Goal: Information Seeking & Learning: Learn about a topic

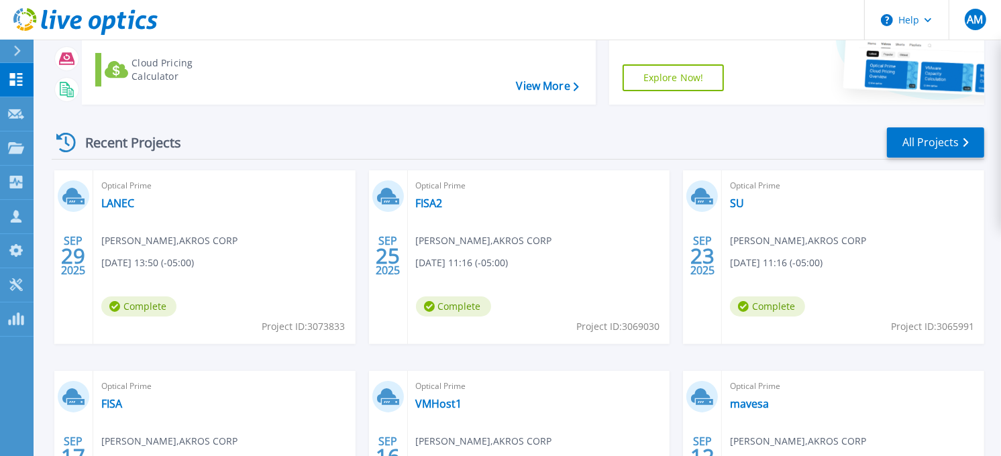
scroll to position [64, 0]
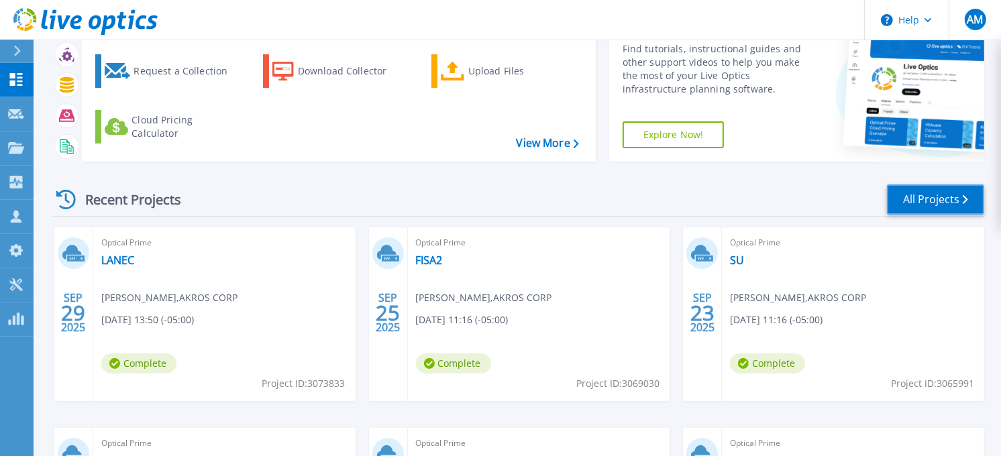
click at [724, 204] on link "All Projects" at bounding box center [935, 200] width 97 height 30
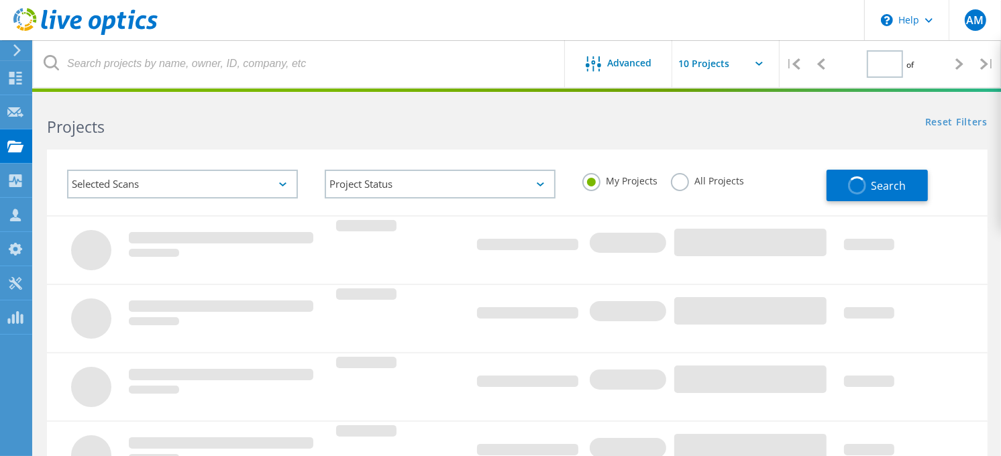
type input "1"
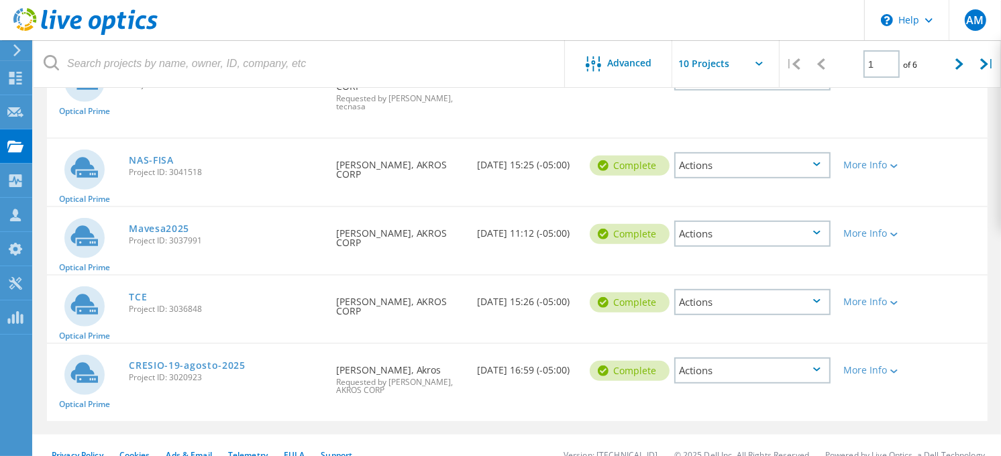
scroll to position [540, 0]
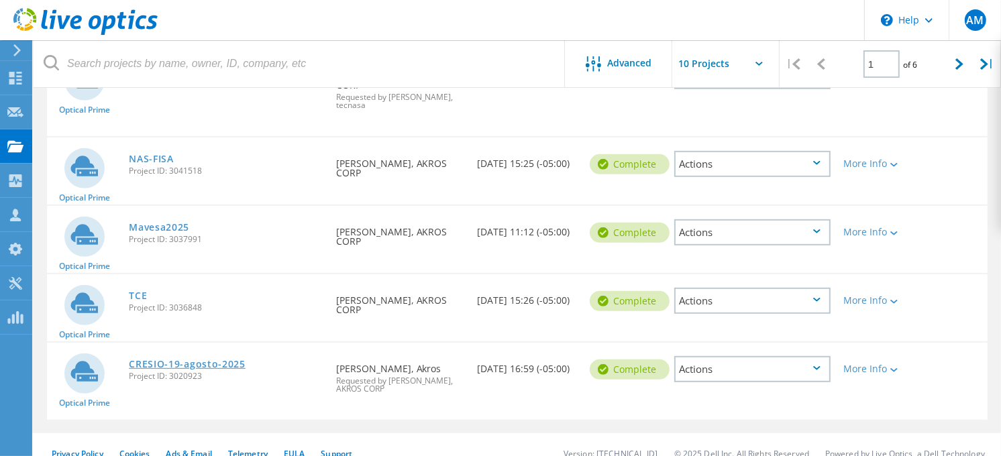
click at [178, 360] on link "CRESIO-19-agosto-2025" at bounding box center [187, 364] width 117 height 9
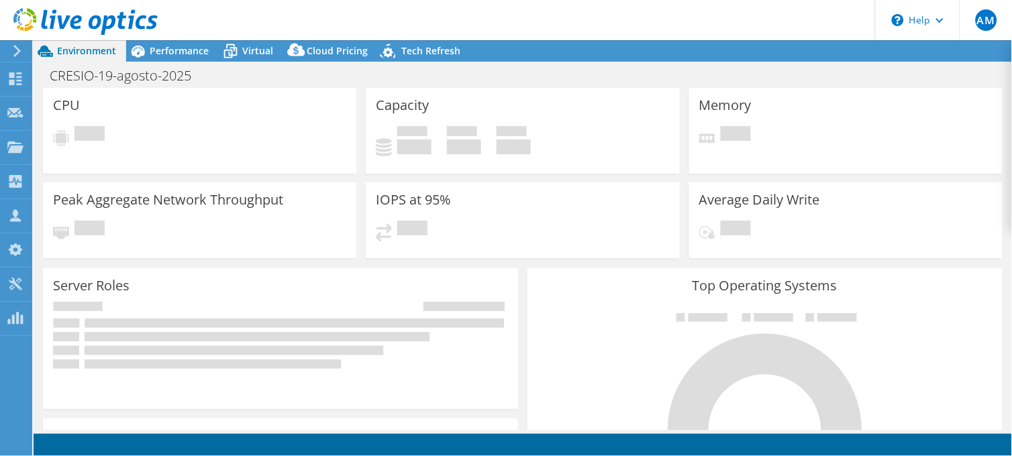
select select "USD"
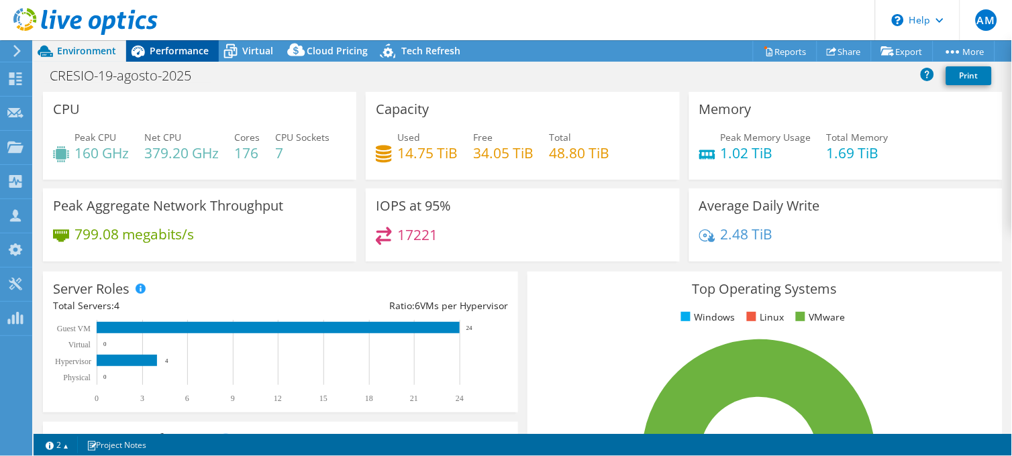
click at [182, 48] on span "Performance" at bounding box center [179, 50] width 59 height 13
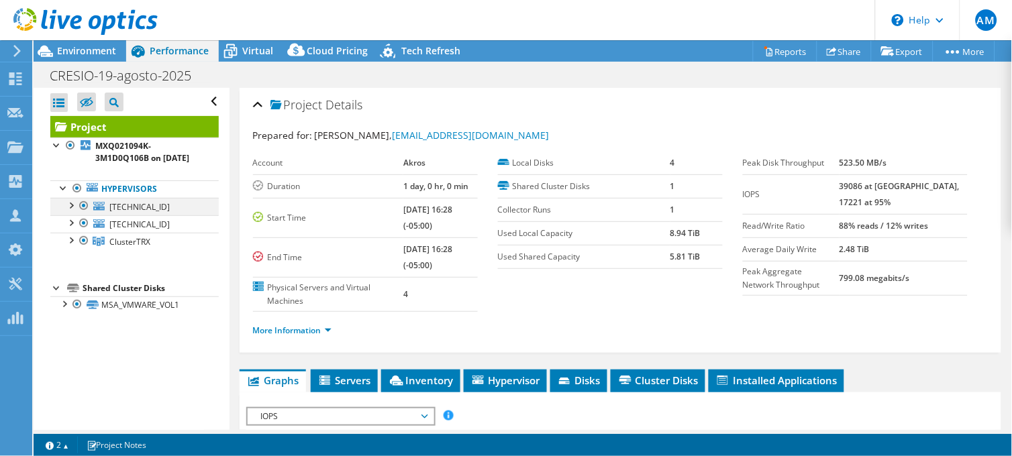
click at [69, 211] on div at bounding box center [70, 204] width 13 height 13
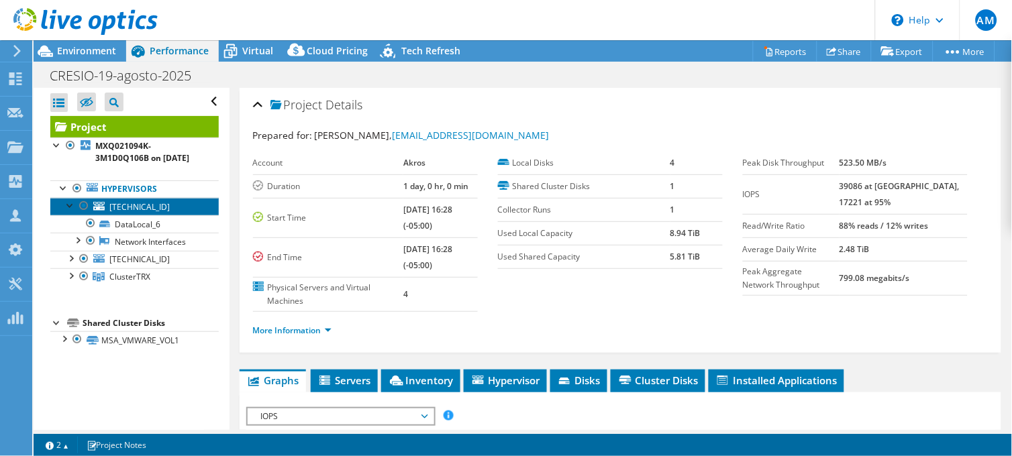
click at [149, 213] on span "192.168.112.6" at bounding box center [139, 206] width 60 height 11
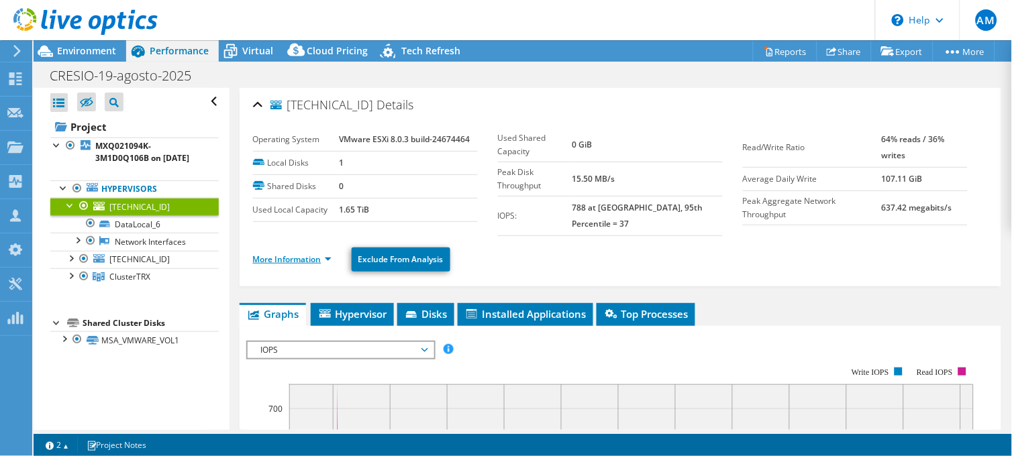
click at [320, 254] on link "More Information" at bounding box center [292, 259] width 79 height 11
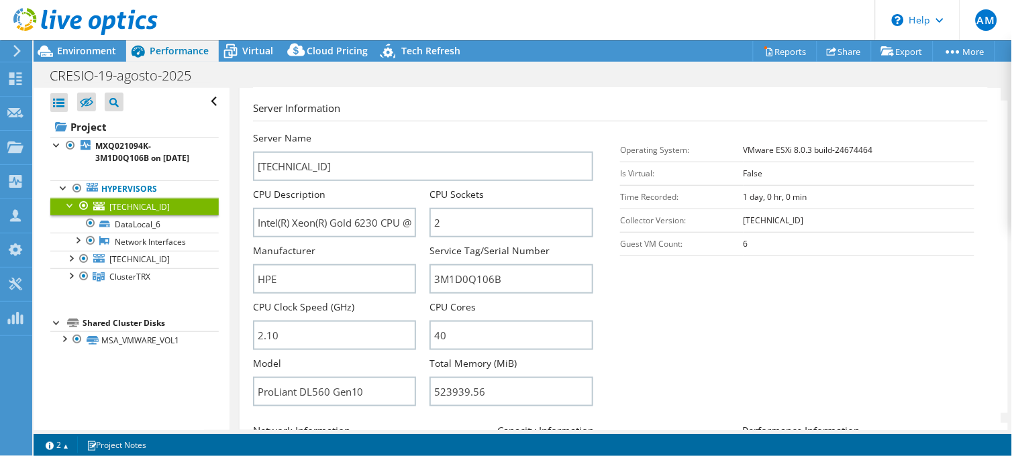
scroll to position [213, 0]
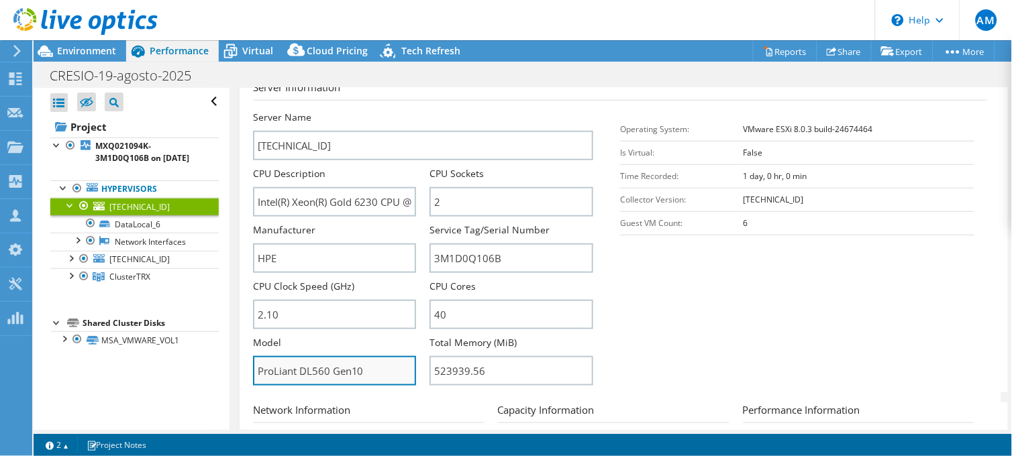
drag, startPoint x: 374, startPoint y: 358, endPoint x: 258, endPoint y: 364, distance: 116.3
click at [258, 364] on input "ProLiant DL560 Gen10" at bounding box center [335, 371] width 164 height 30
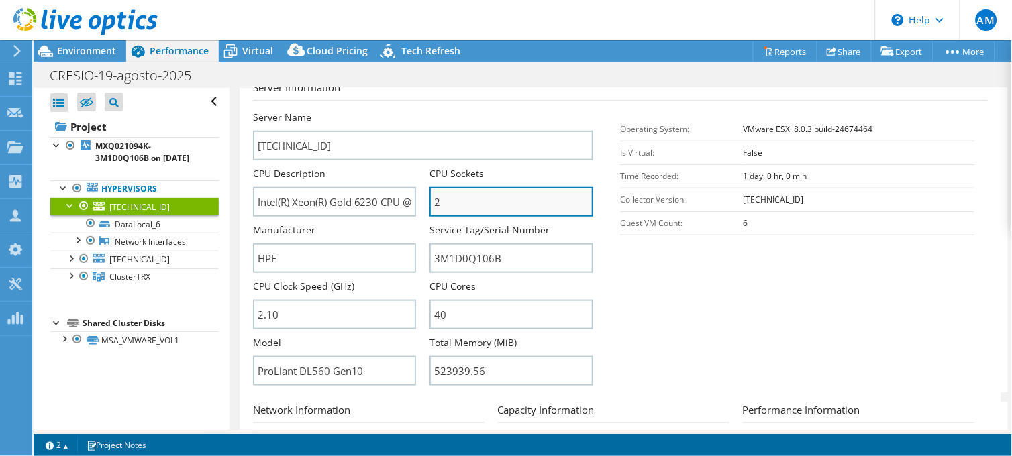
drag, startPoint x: 442, startPoint y: 189, endPoint x: 428, endPoint y: 192, distance: 13.7
click at [429, 192] on input "2" at bounding box center [511, 202] width 164 height 30
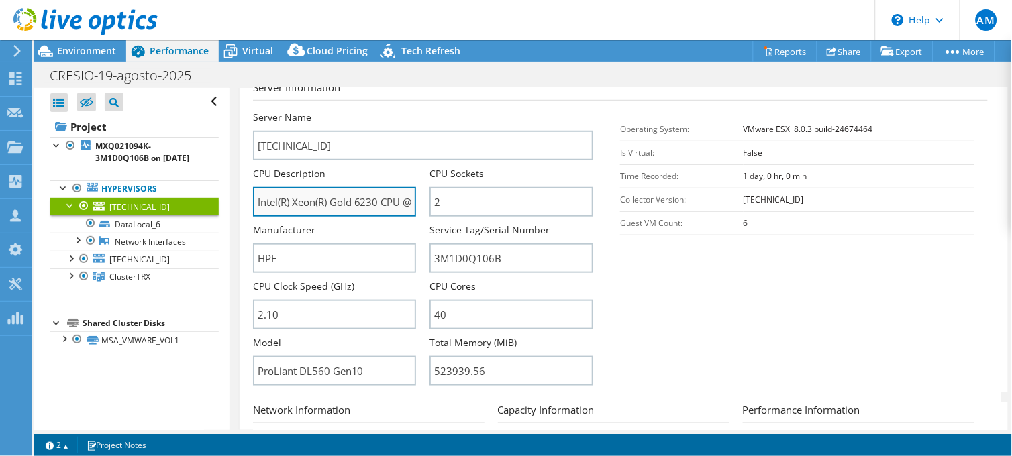
click at [353, 200] on input "Intel(R) Xeon(R) Gold 6230 CPU @ 2.10GHz 210 GHz" at bounding box center [335, 202] width 164 height 30
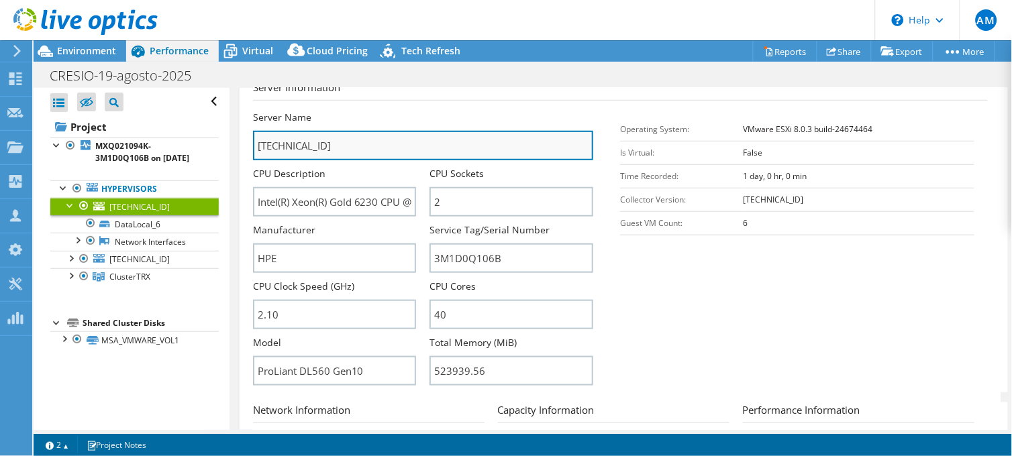
drag, startPoint x: 344, startPoint y: 134, endPoint x: 252, endPoint y: 146, distance: 92.0
click at [253, 146] on input "192.168.112.6" at bounding box center [423, 146] width 341 height 30
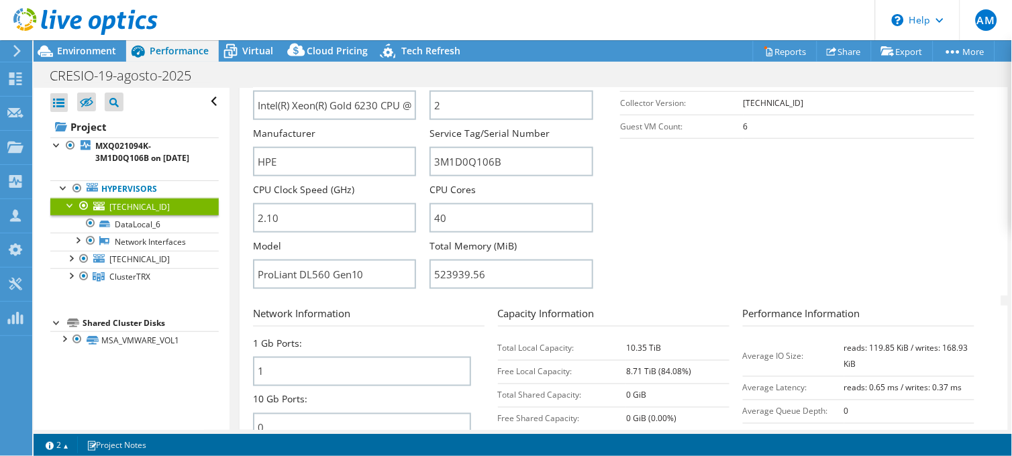
scroll to position [289, 0]
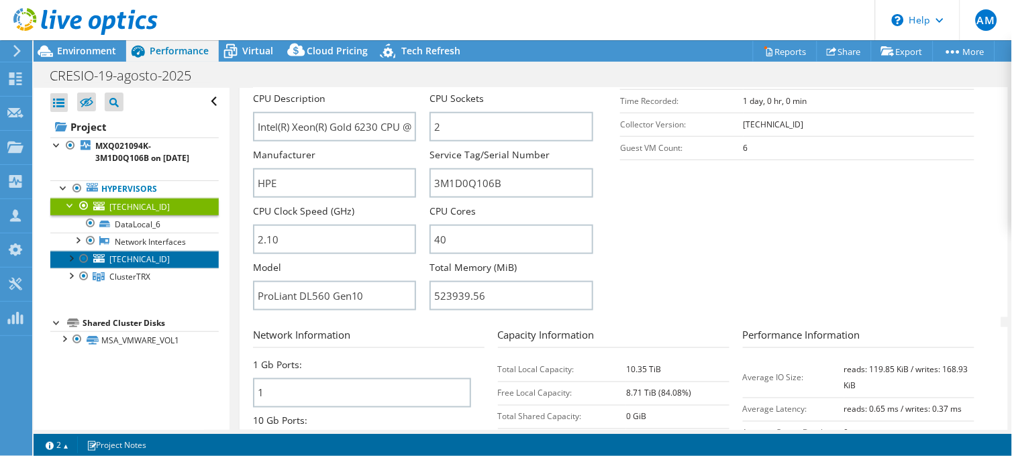
click at [128, 265] on span "192.168.112.29" at bounding box center [139, 259] width 60 height 11
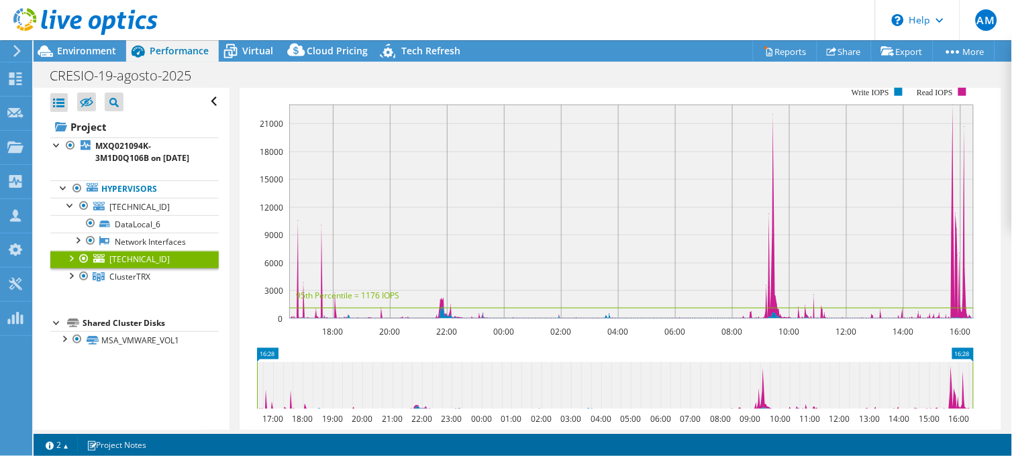
scroll to position [0, 0]
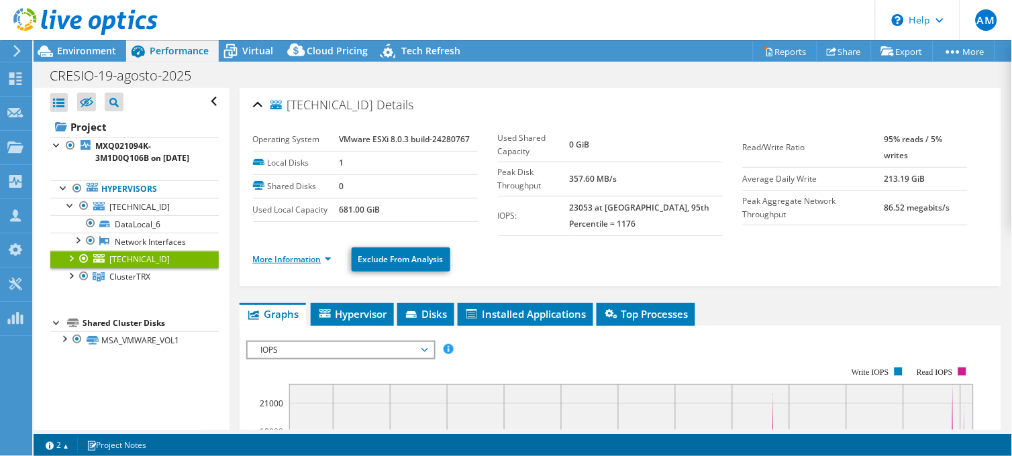
click at [286, 257] on link "More Information" at bounding box center [292, 259] width 79 height 11
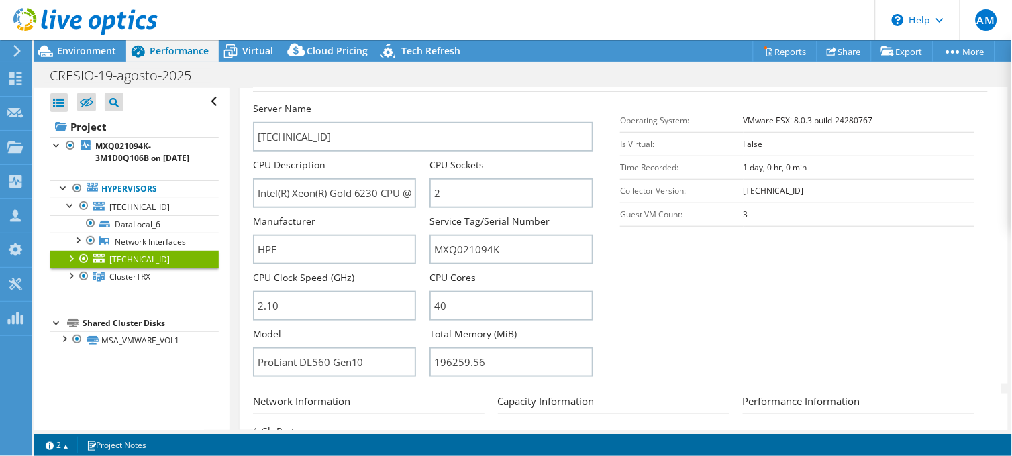
scroll to position [223, 0]
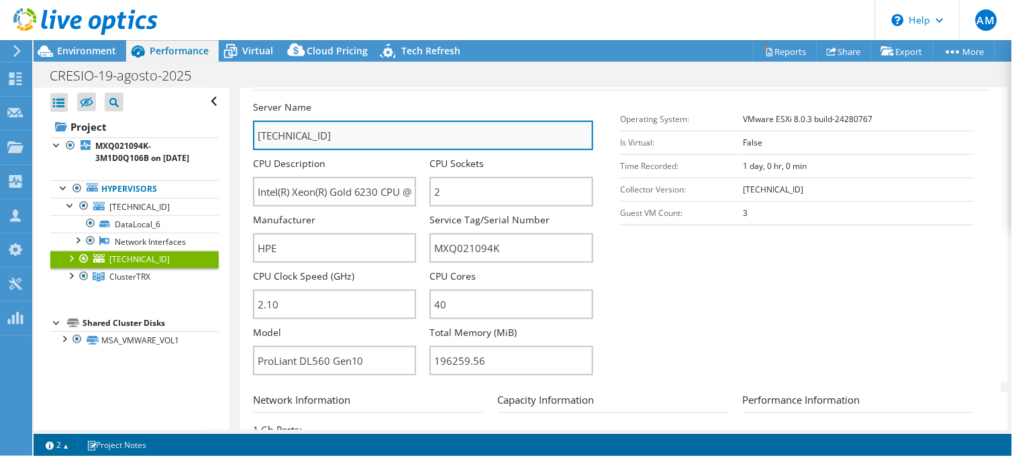
drag, startPoint x: 336, startPoint y: 135, endPoint x: 258, endPoint y: 136, distance: 77.9
click at [258, 136] on input "192.168.112.29" at bounding box center [423, 136] width 341 height 30
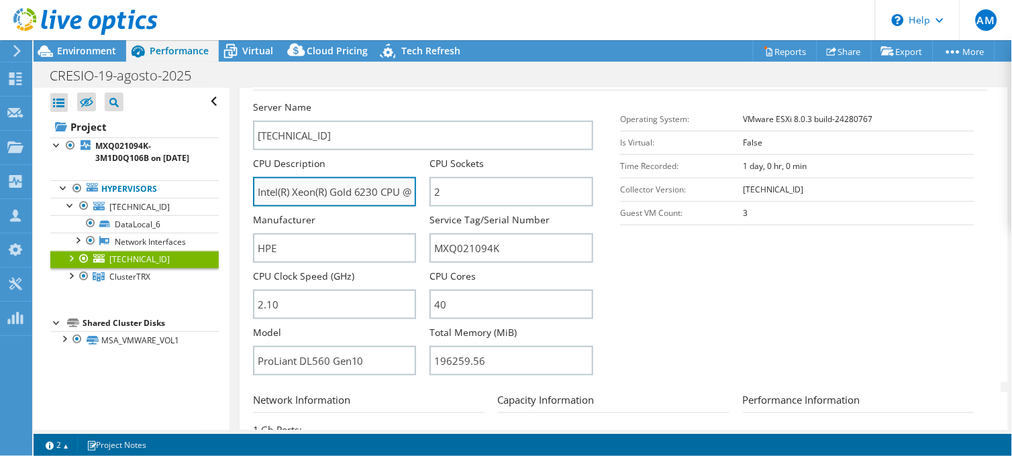
click at [350, 193] on input "Intel(R) Xeon(R) Gold 6230 CPU @ 2.10GHz 210 GHz" at bounding box center [335, 192] width 164 height 30
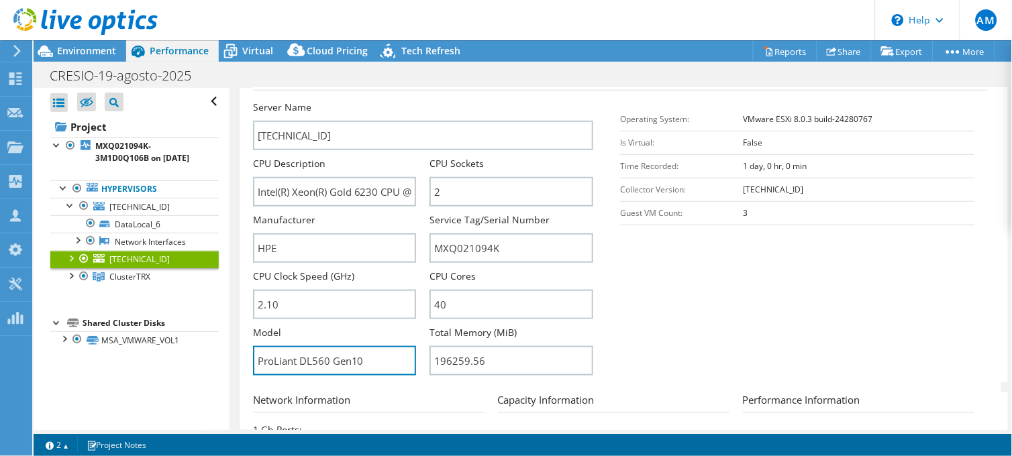
drag, startPoint x: 366, startPoint y: 360, endPoint x: 248, endPoint y: 361, distance: 118.1
click at [248, 361] on div "192.168.112.29 Details Operating System VMware ESXi 8.0.3 build-24280767 Local …" at bounding box center [621, 273] width 762 height 819
click at [68, 282] on div at bounding box center [70, 274] width 13 height 13
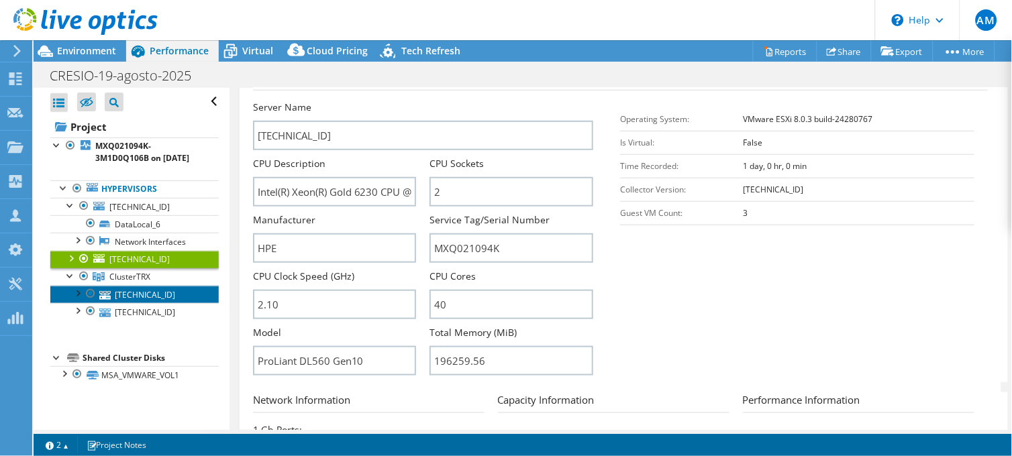
click at [157, 303] on link "192.168.112.18" at bounding box center [134, 294] width 168 height 17
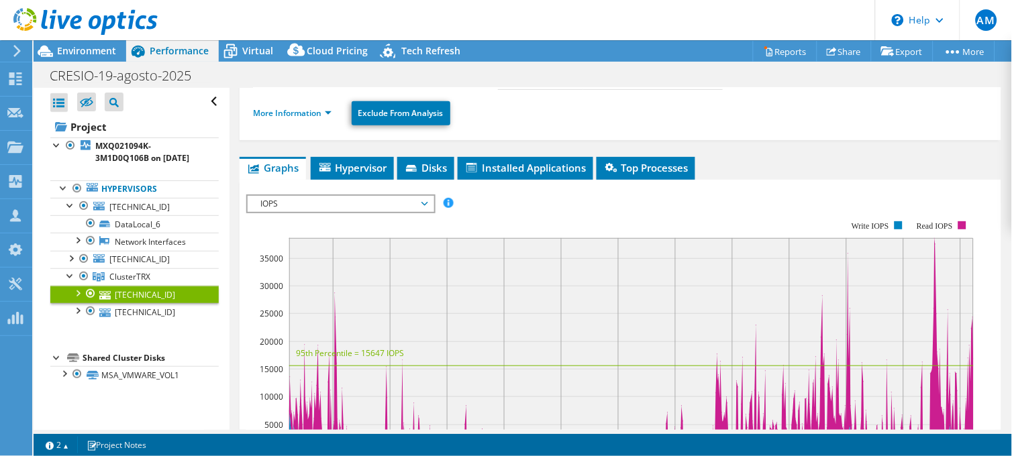
scroll to position [0, 0]
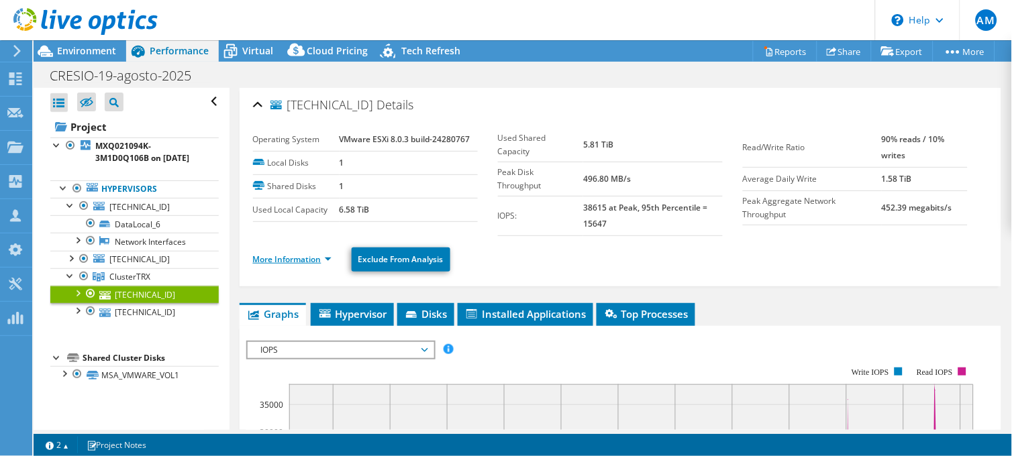
click at [299, 258] on link "More Information" at bounding box center [292, 259] width 79 height 11
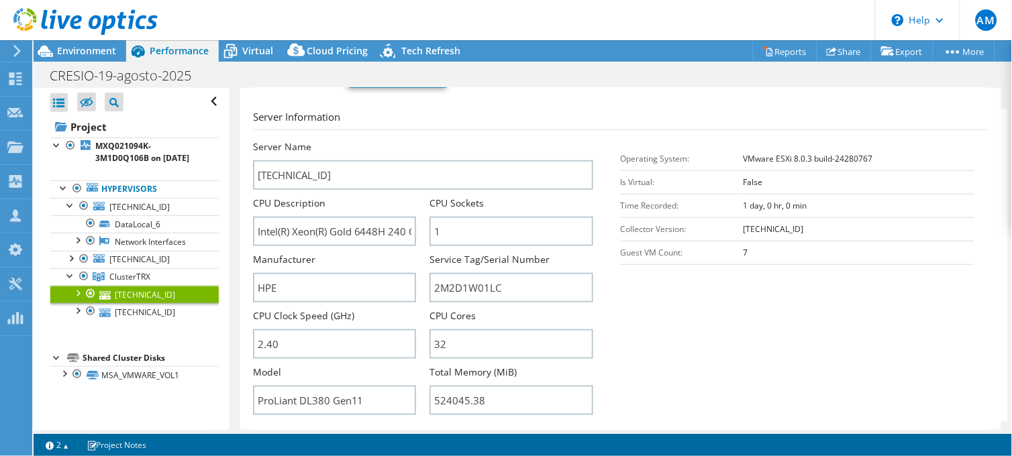
scroll to position [223, 0]
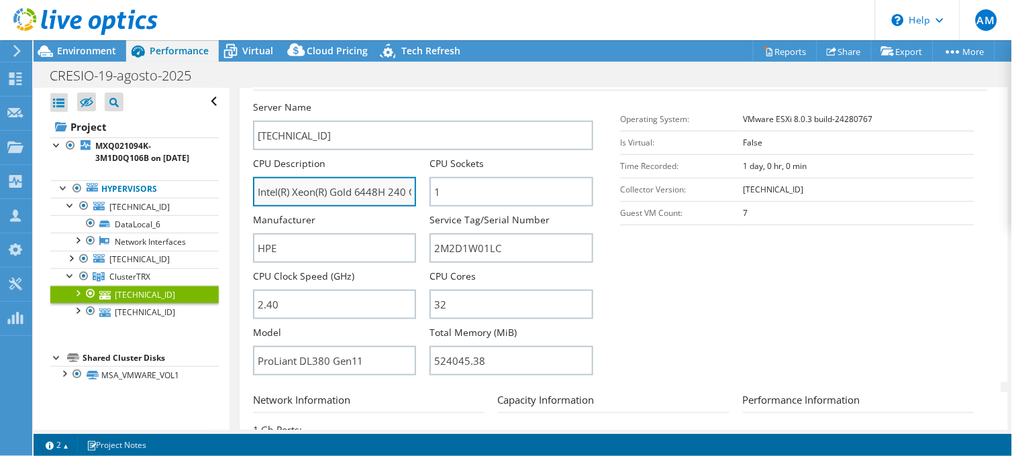
click at [358, 193] on input "Intel(R) Xeon(R) Gold 6448H 240 GHz" at bounding box center [335, 192] width 164 height 30
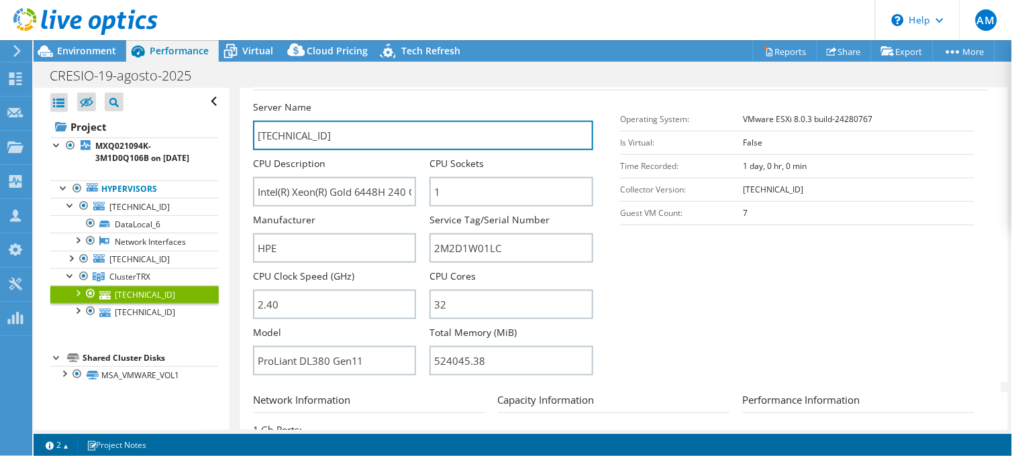
drag, startPoint x: 334, startPoint y: 133, endPoint x: 229, endPoint y: 141, distance: 105.7
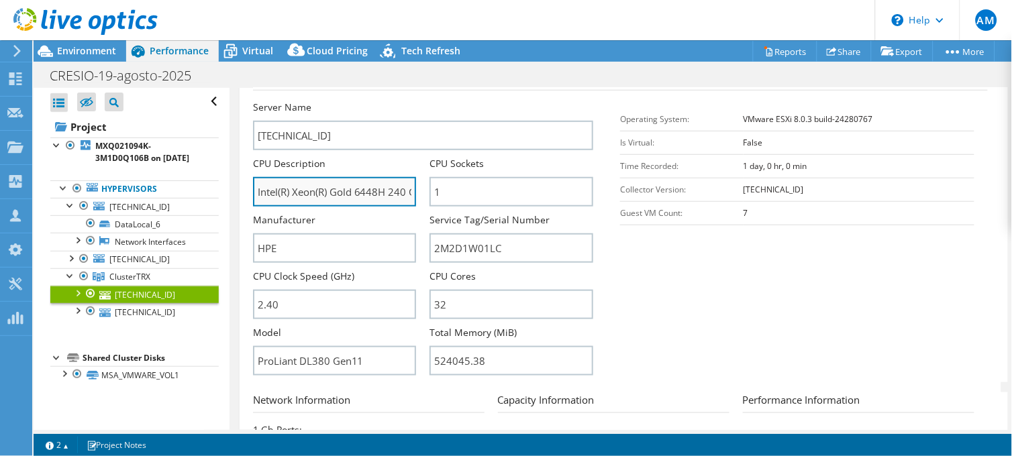
click at [373, 191] on input "Intel(R) Xeon(R) Gold 6448H 240 GHz" at bounding box center [335, 192] width 164 height 30
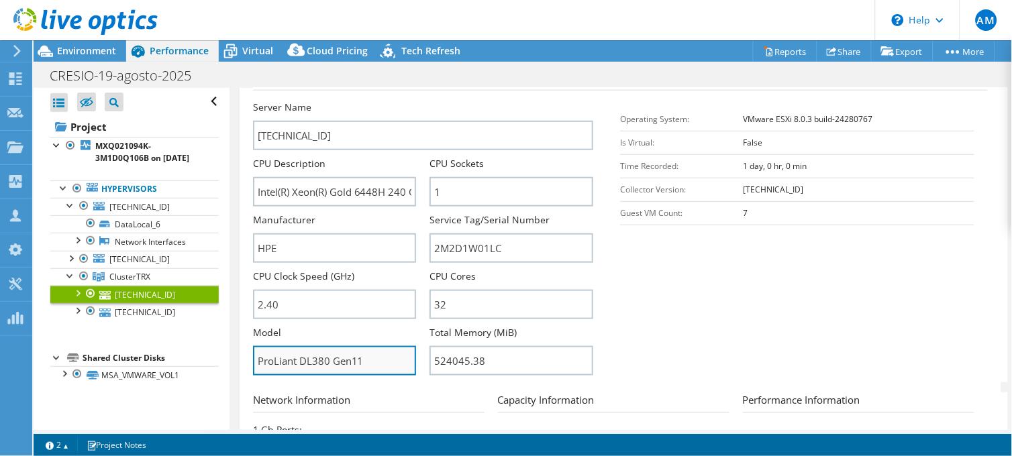
drag, startPoint x: 377, startPoint y: 361, endPoint x: 256, endPoint y: 370, distance: 121.1
click at [256, 370] on input "ProLiant DL380 Gen11" at bounding box center [335, 361] width 164 height 30
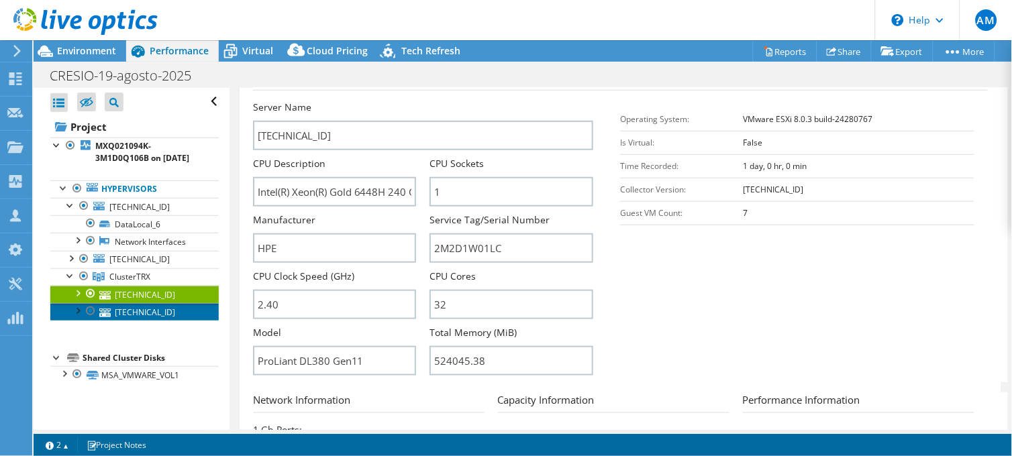
click at [144, 321] on link "192.168.112.23" at bounding box center [134, 311] width 168 height 17
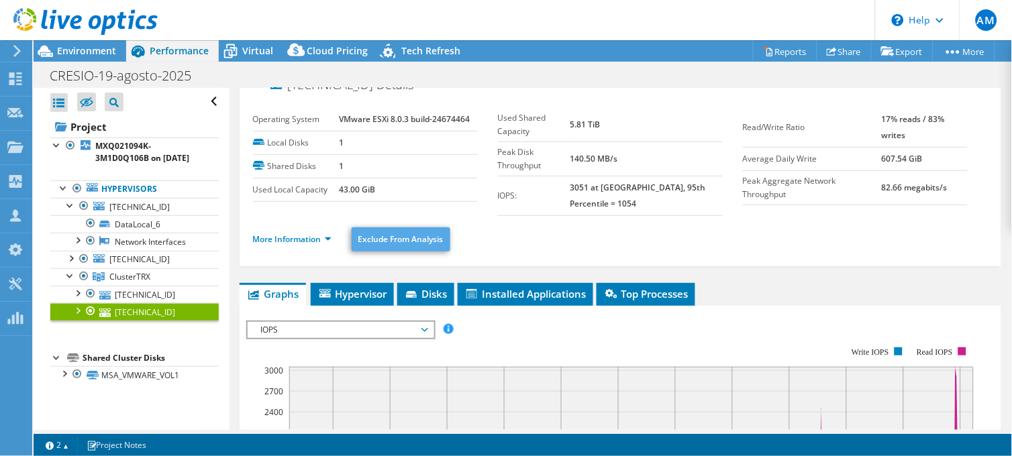
scroll to position [0, 0]
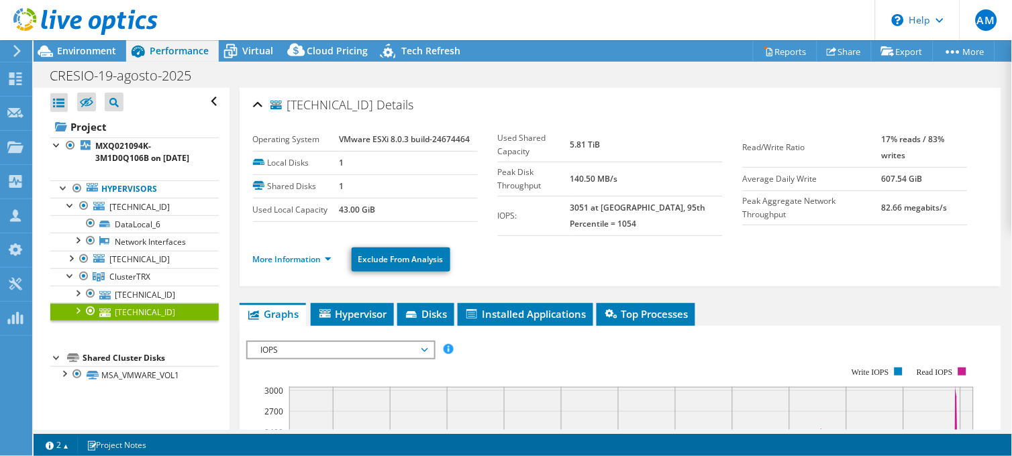
click at [322, 252] on li "More Information" at bounding box center [296, 259] width 87 height 15
click at [325, 256] on link "More Information" at bounding box center [292, 259] width 79 height 11
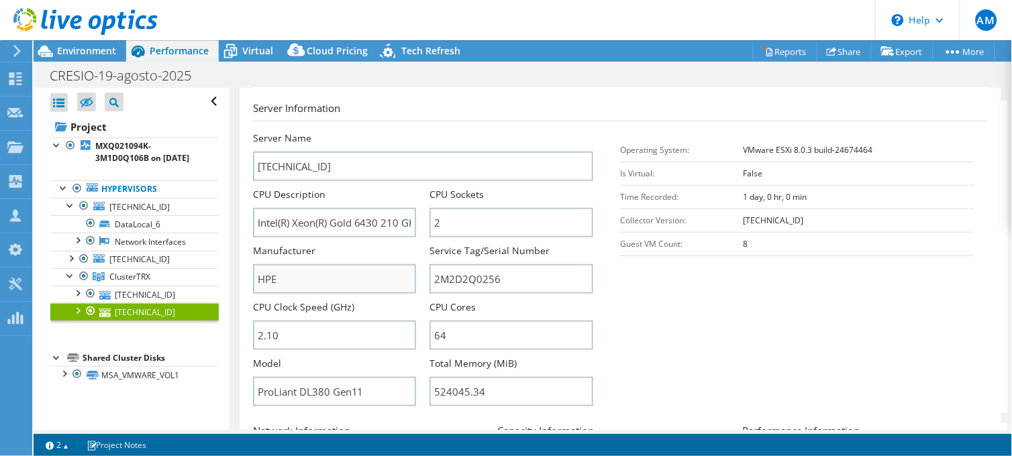
scroll to position [223, 0]
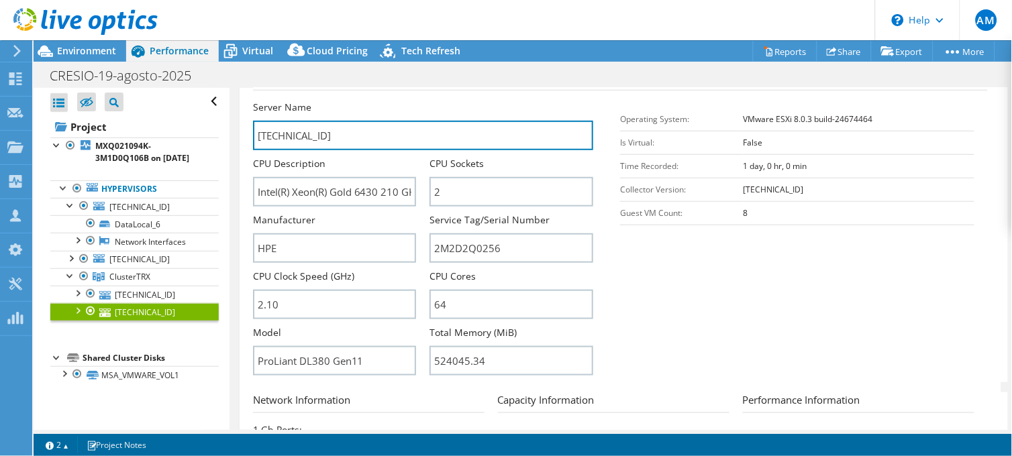
drag, startPoint x: 338, startPoint y: 137, endPoint x: 244, endPoint y: 137, distance: 93.9
click at [244, 137] on div "192.168.112.23 Details Operating System VMware ESXi 8.0.3 build-24674464 Local …" at bounding box center [621, 273] width 762 height 819
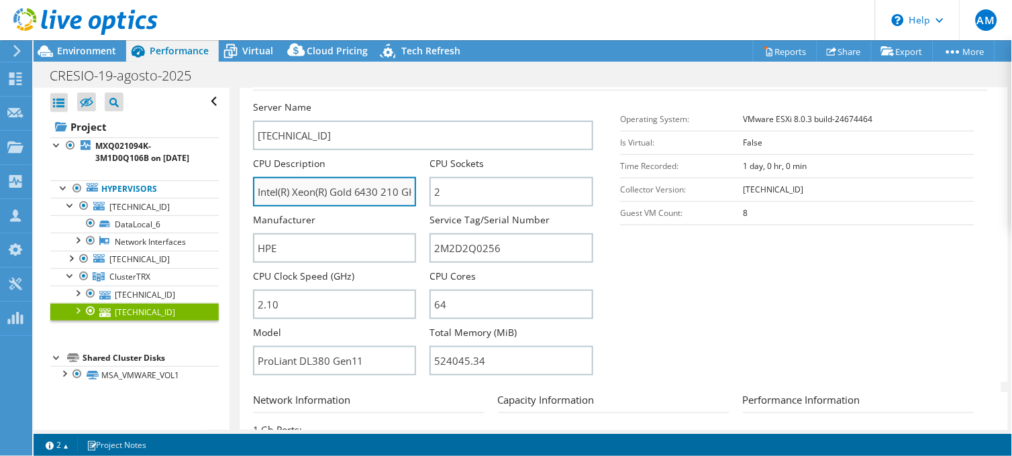
click at [345, 192] on input "Intel(R) Xeon(R) Gold 6430 210 GHz" at bounding box center [335, 192] width 164 height 30
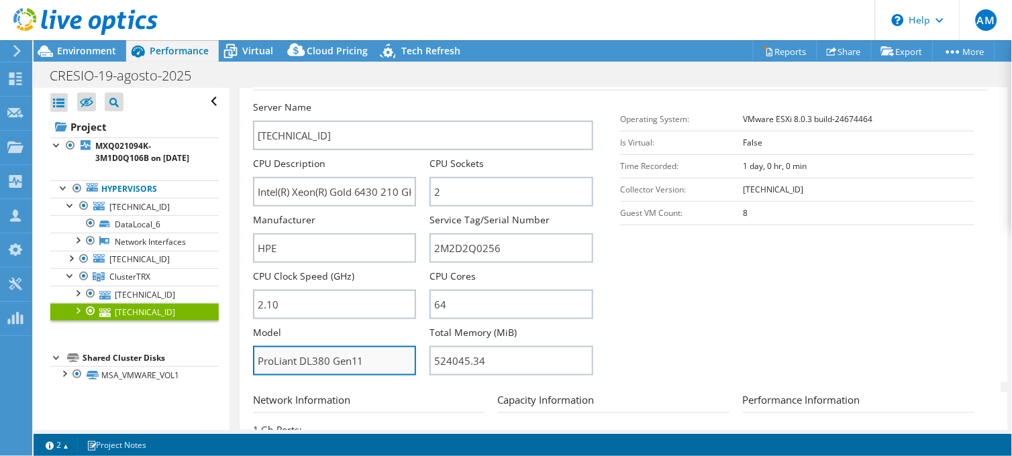
drag, startPoint x: 374, startPoint y: 358, endPoint x: 254, endPoint y: 367, distance: 120.5
click at [254, 367] on input "ProLiant DL380 Gen11" at bounding box center [335, 361] width 164 height 30
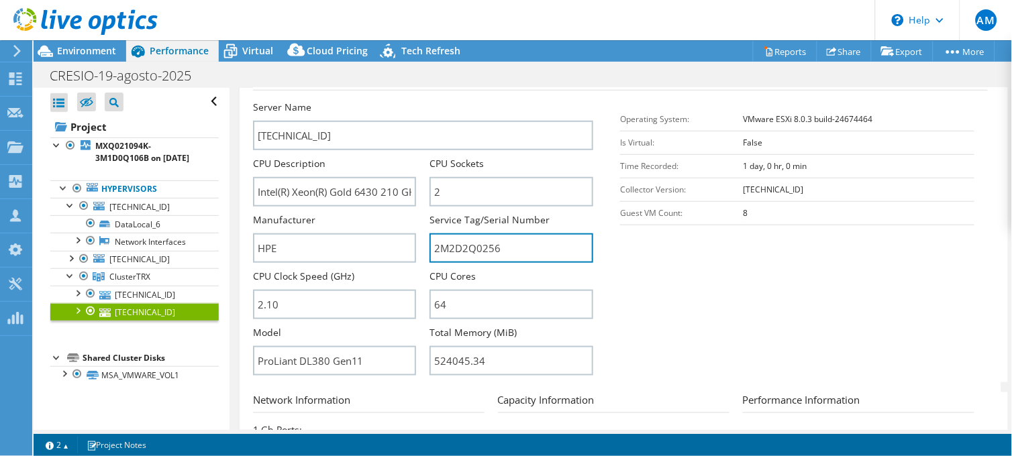
drag, startPoint x: 511, startPoint y: 245, endPoint x: 414, endPoint y: 245, distance: 97.3
click at [414, 101] on div "Server Name 192.168.112.23 CPU Description Intel(R) Xeon(R) Gold 6430 210 GHz C…" at bounding box center [430, 101] width 354 height 0
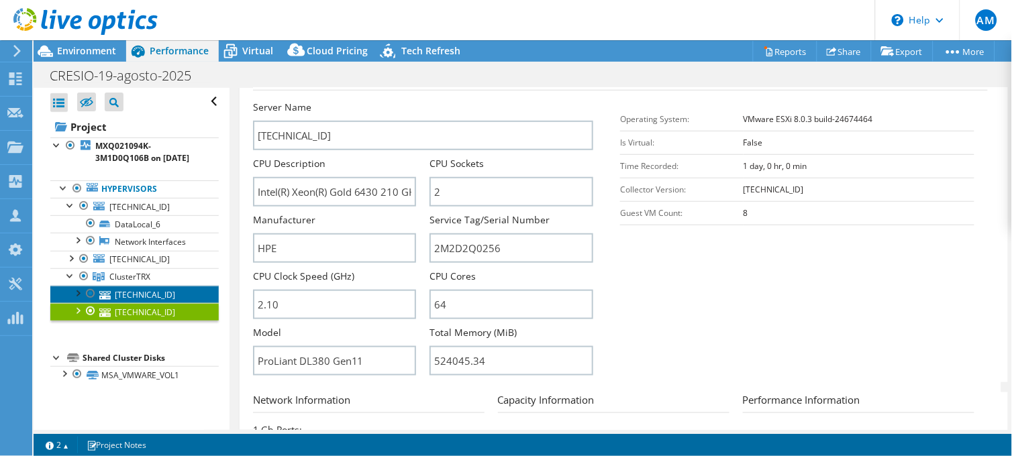
click at [157, 303] on link "192.168.112.18" at bounding box center [134, 294] width 168 height 17
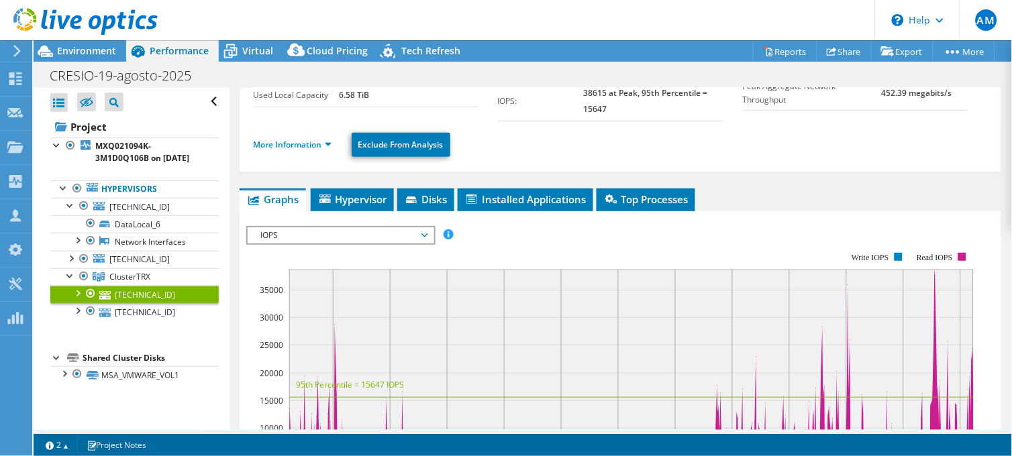
scroll to position [0, 0]
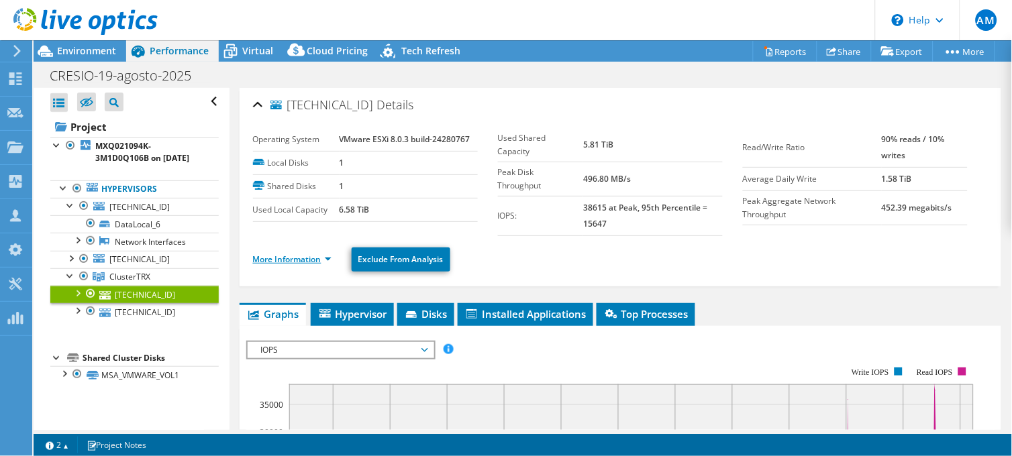
click at [314, 262] on link "More Information" at bounding box center [292, 259] width 79 height 11
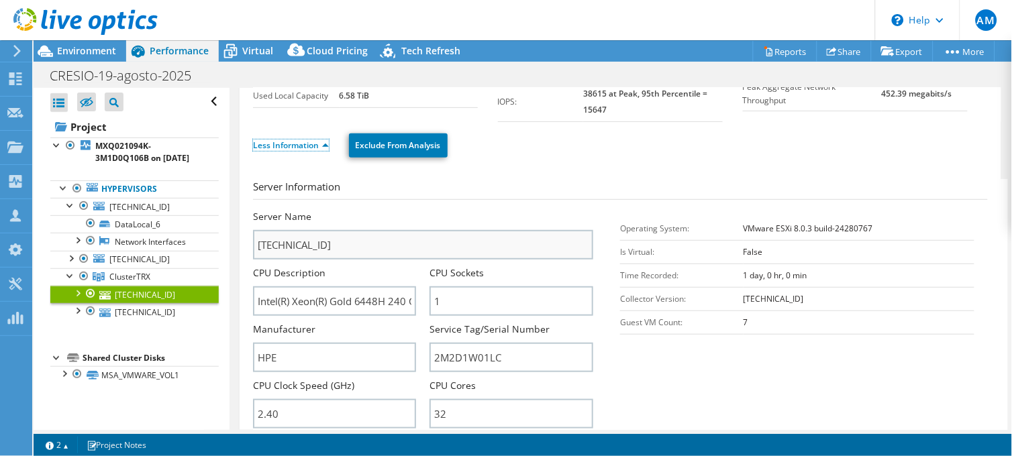
scroll to position [223, 0]
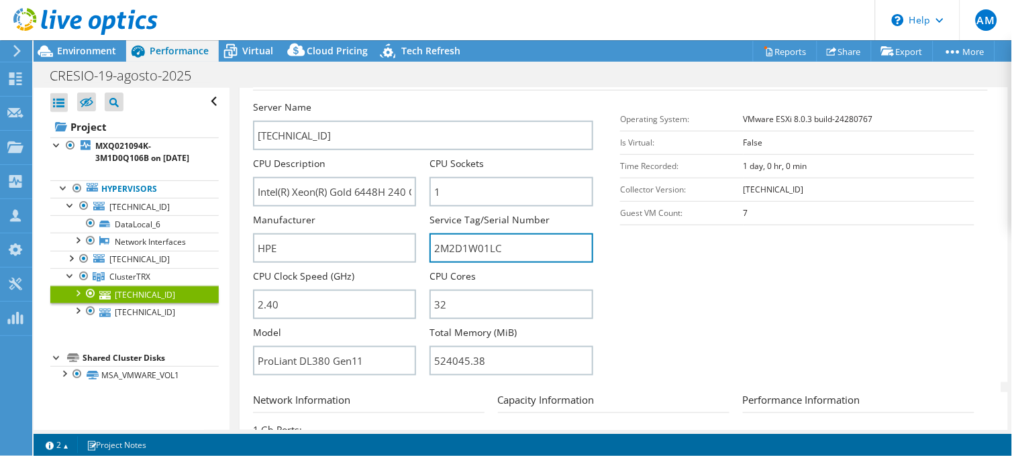
drag, startPoint x: 509, startPoint y: 246, endPoint x: 423, endPoint y: 250, distance: 86.0
click at [423, 101] on div "Server Name 192.168.112.18 CPU Description Intel(R) Xeon(R) Gold 6448H 240 GHz …" at bounding box center [430, 101] width 354 height 0
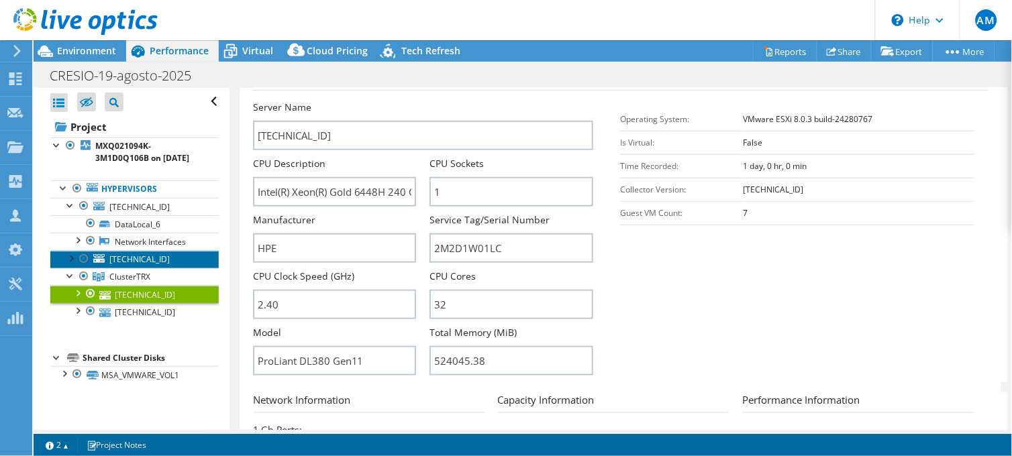
click at [165, 265] on span "192.168.112.29" at bounding box center [139, 259] width 60 height 11
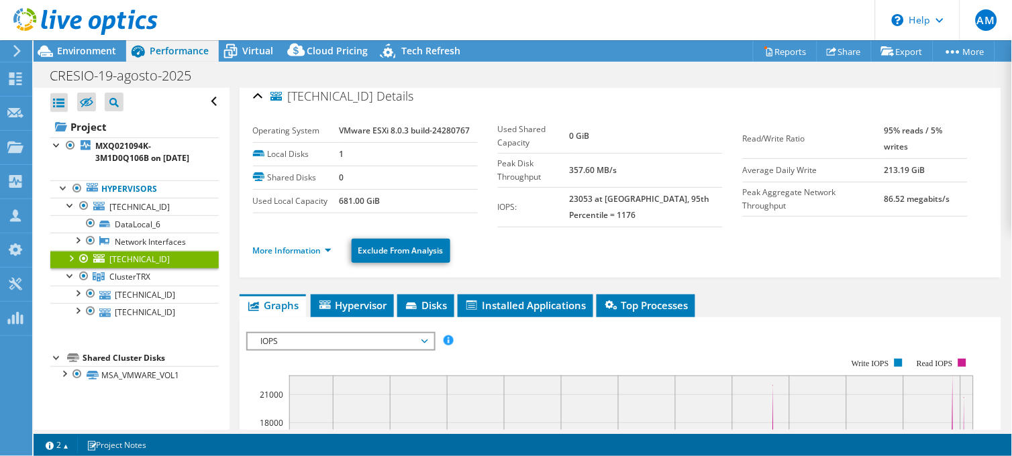
scroll to position [0, 0]
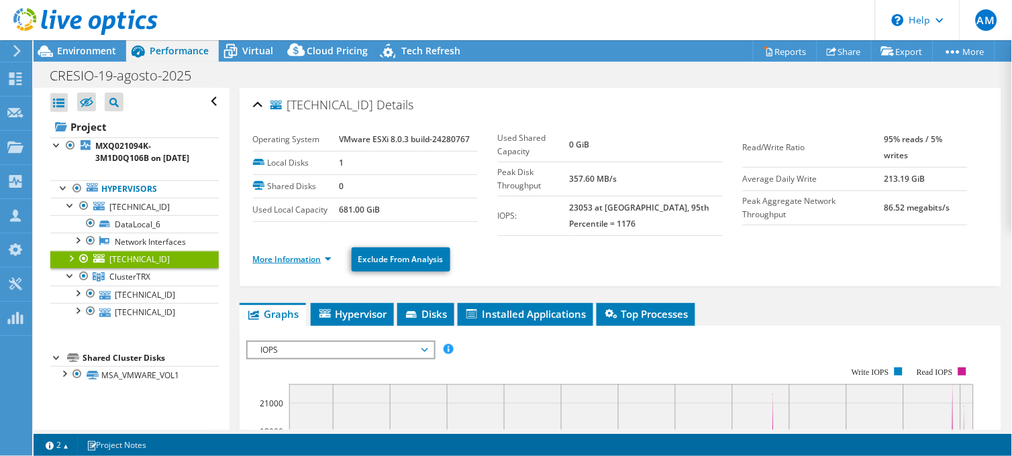
click at [325, 256] on link "More Information" at bounding box center [292, 259] width 79 height 11
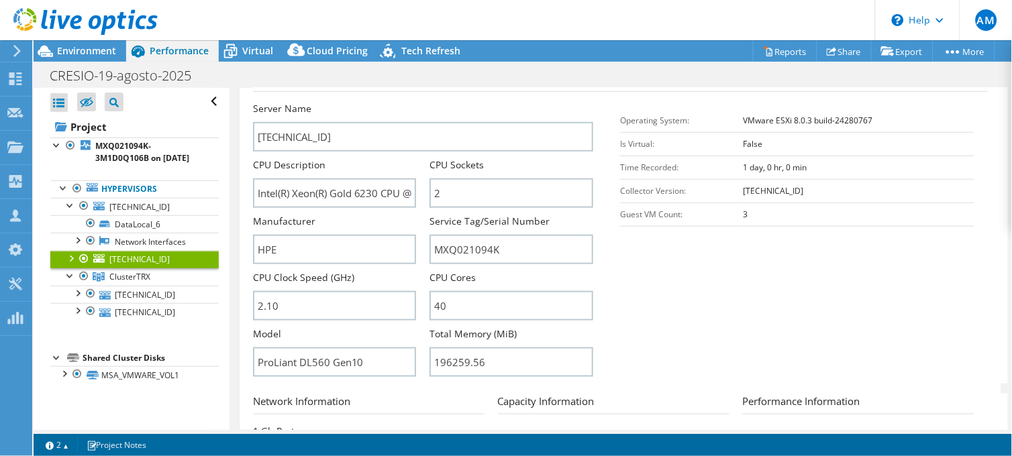
scroll to position [223, 0]
drag, startPoint x: 499, startPoint y: 246, endPoint x: 399, endPoint y: 250, distance: 100.1
click at [399, 101] on div "Server Name 192.168.112.29 CPU Description Intel(R) Xeon(R) Gold 6230 CPU @ 2.1…" at bounding box center [430, 101] width 354 height 0
click at [138, 213] on span "192.168.112.6" at bounding box center [139, 206] width 60 height 11
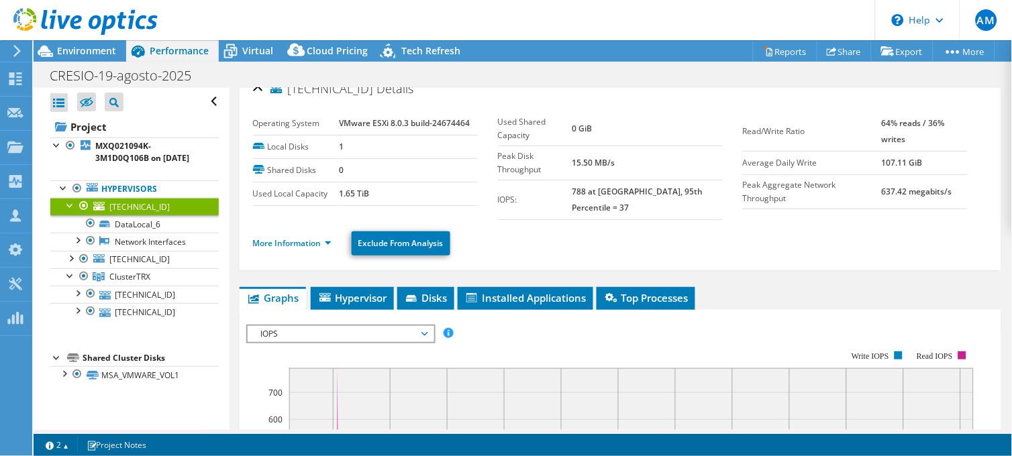
scroll to position [0, 0]
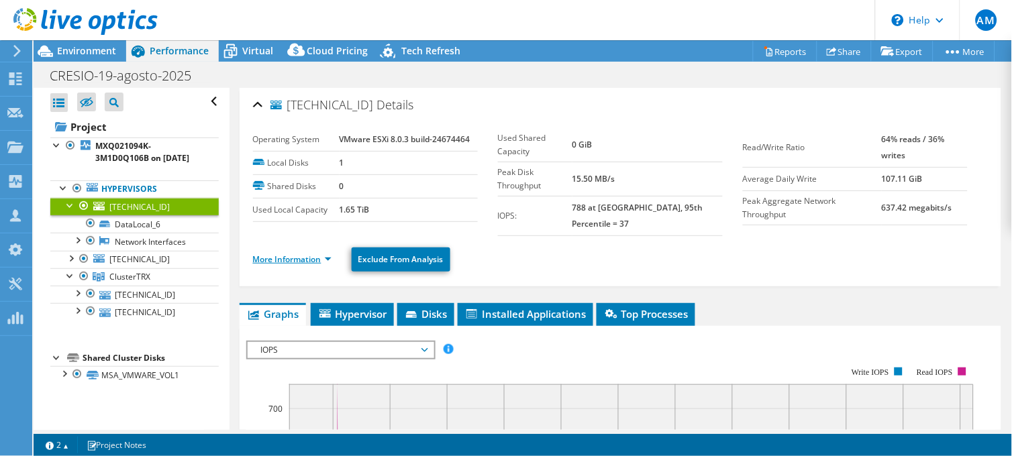
click at [322, 254] on link "More Information" at bounding box center [292, 259] width 79 height 11
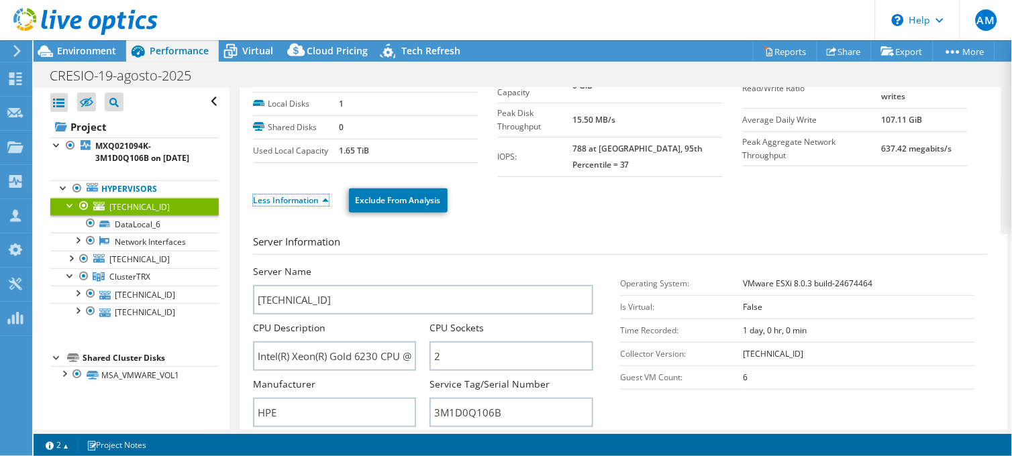
scroll to position [149, 0]
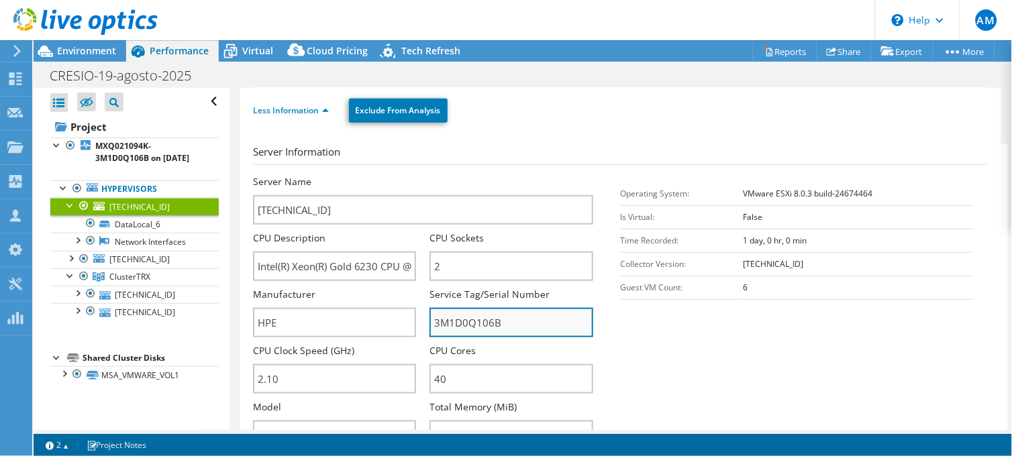
drag, startPoint x: 509, startPoint y: 313, endPoint x: 427, endPoint y: 316, distance: 81.3
click at [429, 316] on input "3M1D0Q106B" at bounding box center [511, 323] width 164 height 30
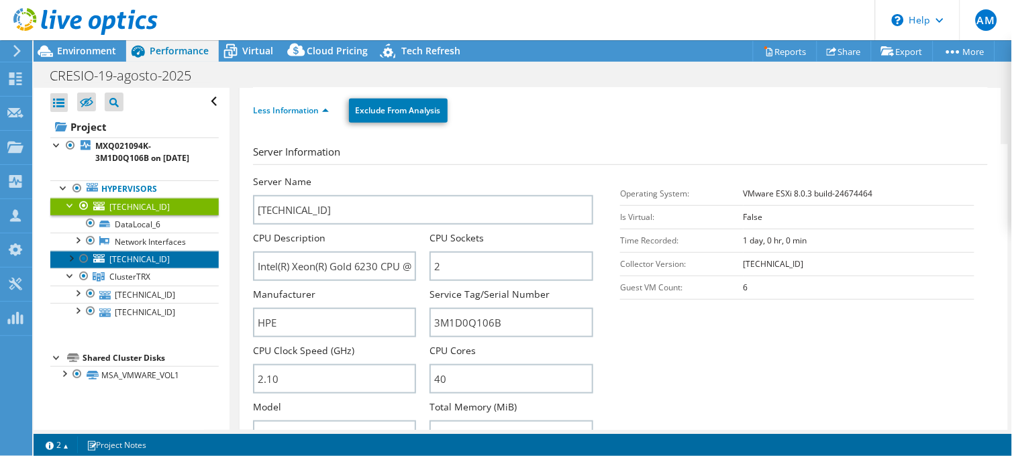
click at [154, 265] on span "192.168.112.29" at bounding box center [139, 259] width 60 height 11
